Goal: Task Accomplishment & Management: Use online tool/utility

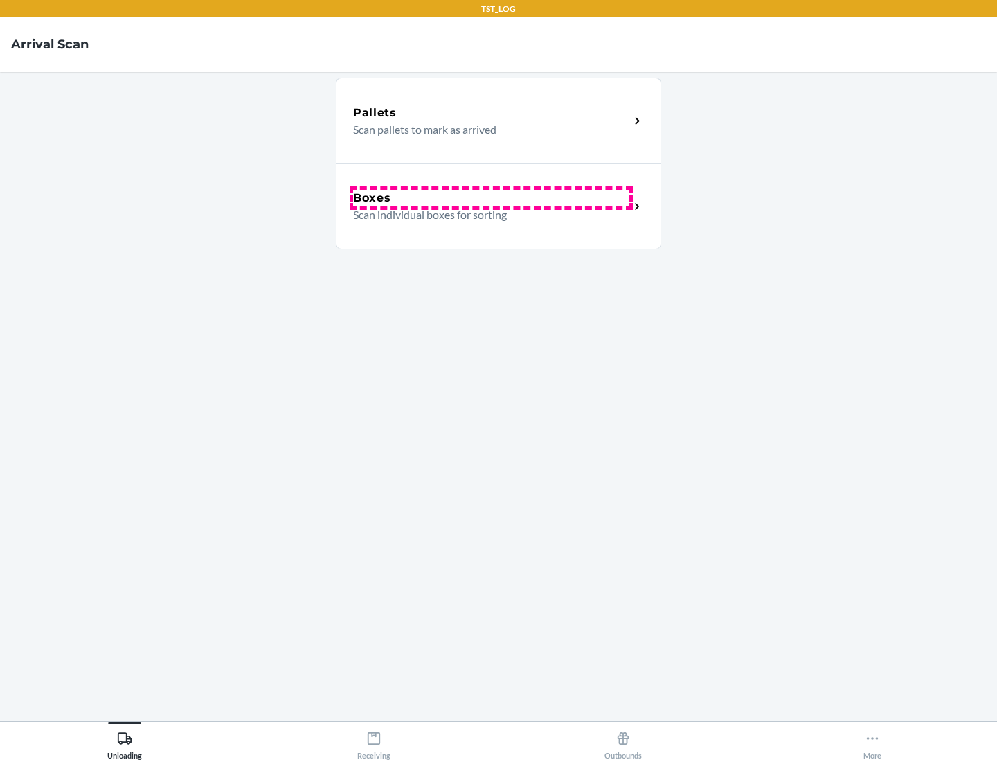
click at [491, 198] on div "Boxes" at bounding box center [491, 198] width 276 height 17
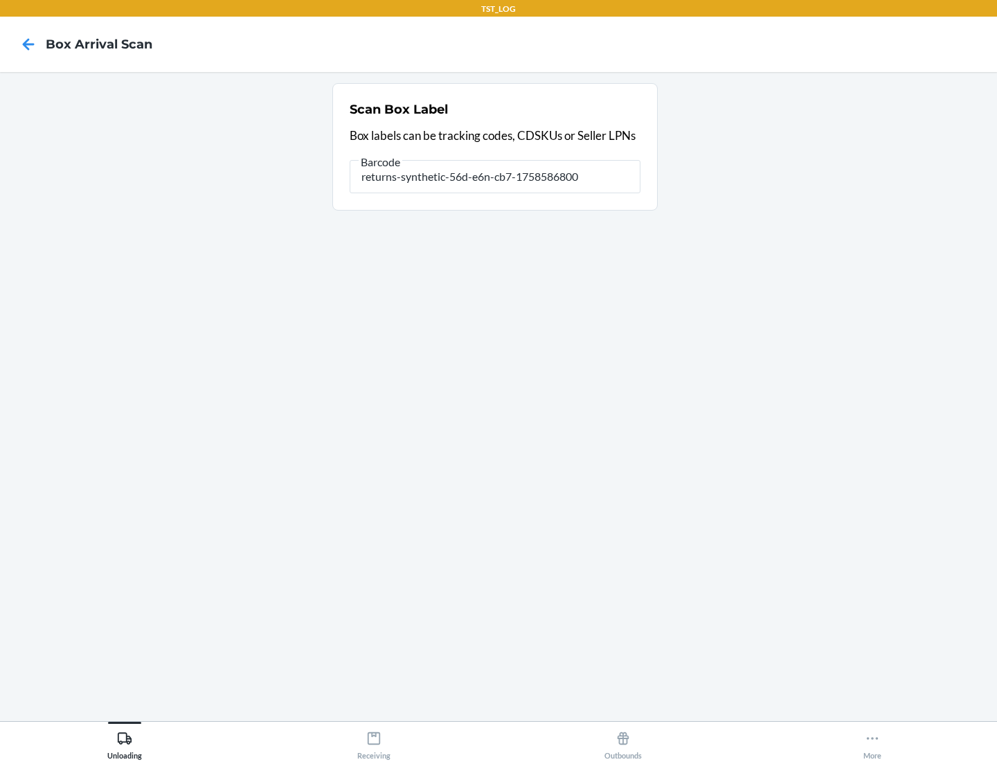
type input "returns-synthetic-56d-e6n-cb7-1758586800"
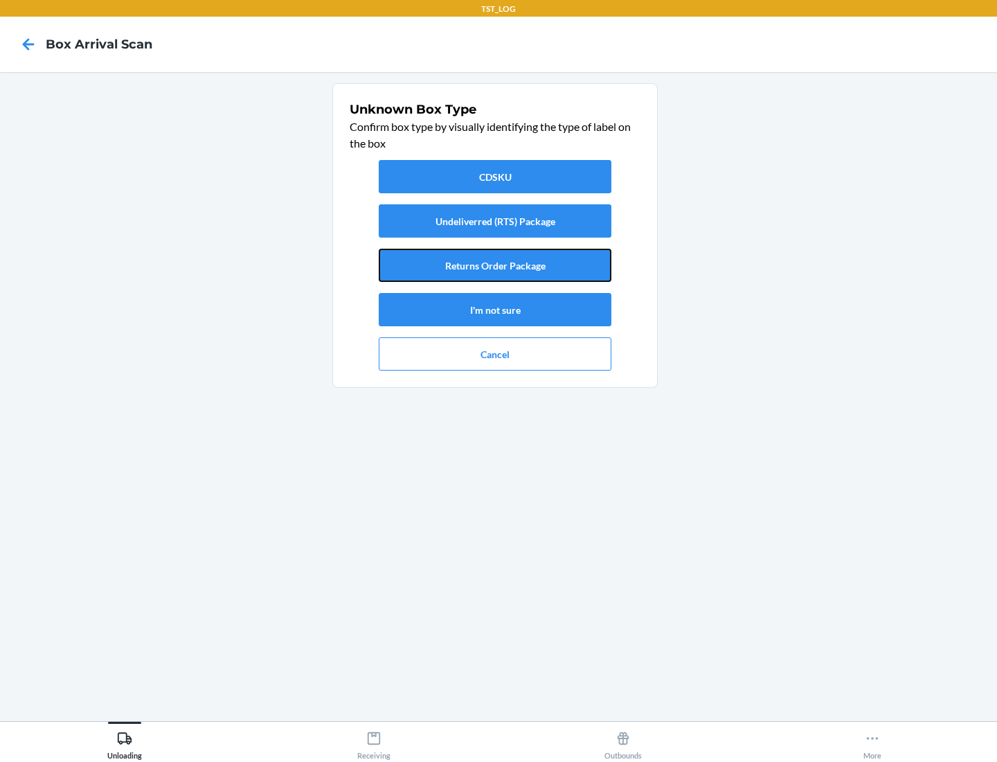
click at [495, 265] on button "Returns Order Package" at bounding box center [495, 265] width 233 height 33
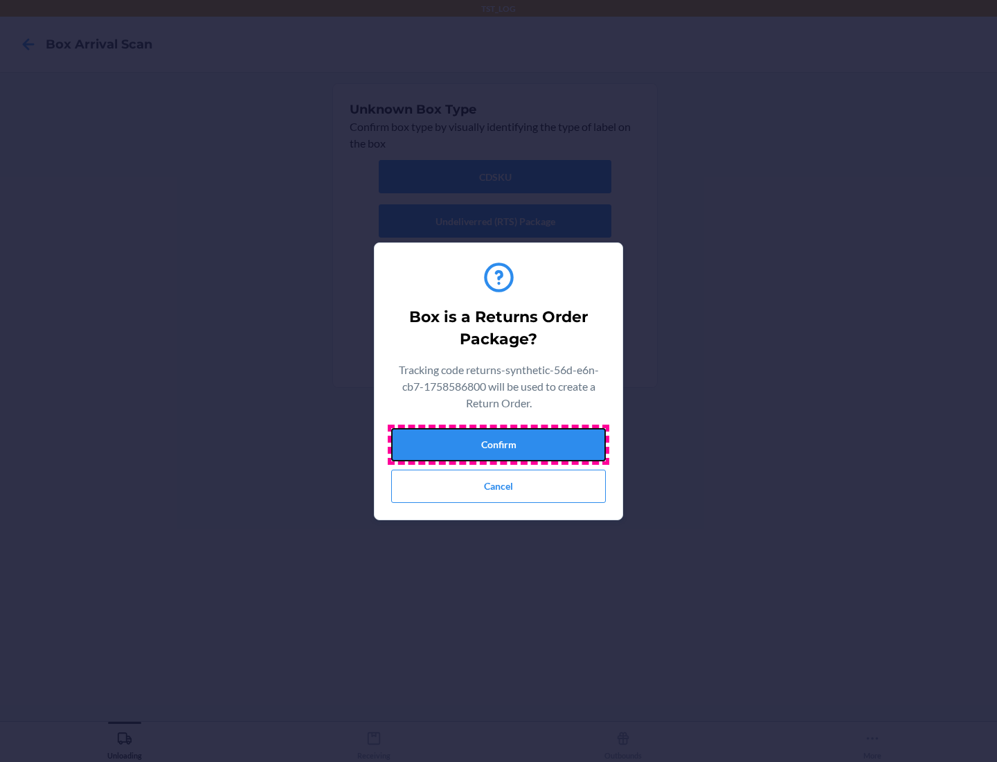
click at [499, 444] on button "Confirm" at bounding box center [498, 444] width 215 height 33
